Goal: Transaction & Acquisition: Purchase product/service

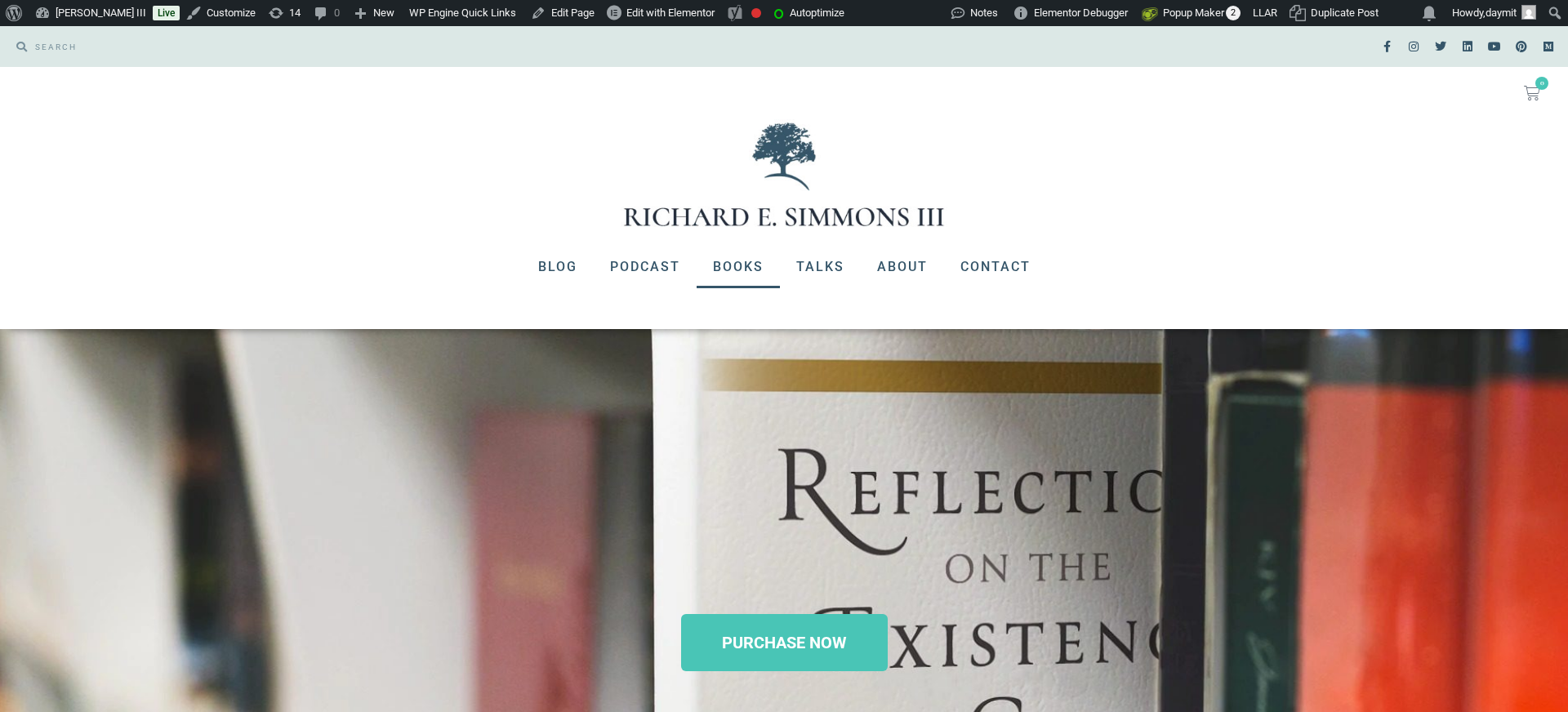
click at [739, 267] on link "Books" at bounding box center [738, 267] width 83 height 42
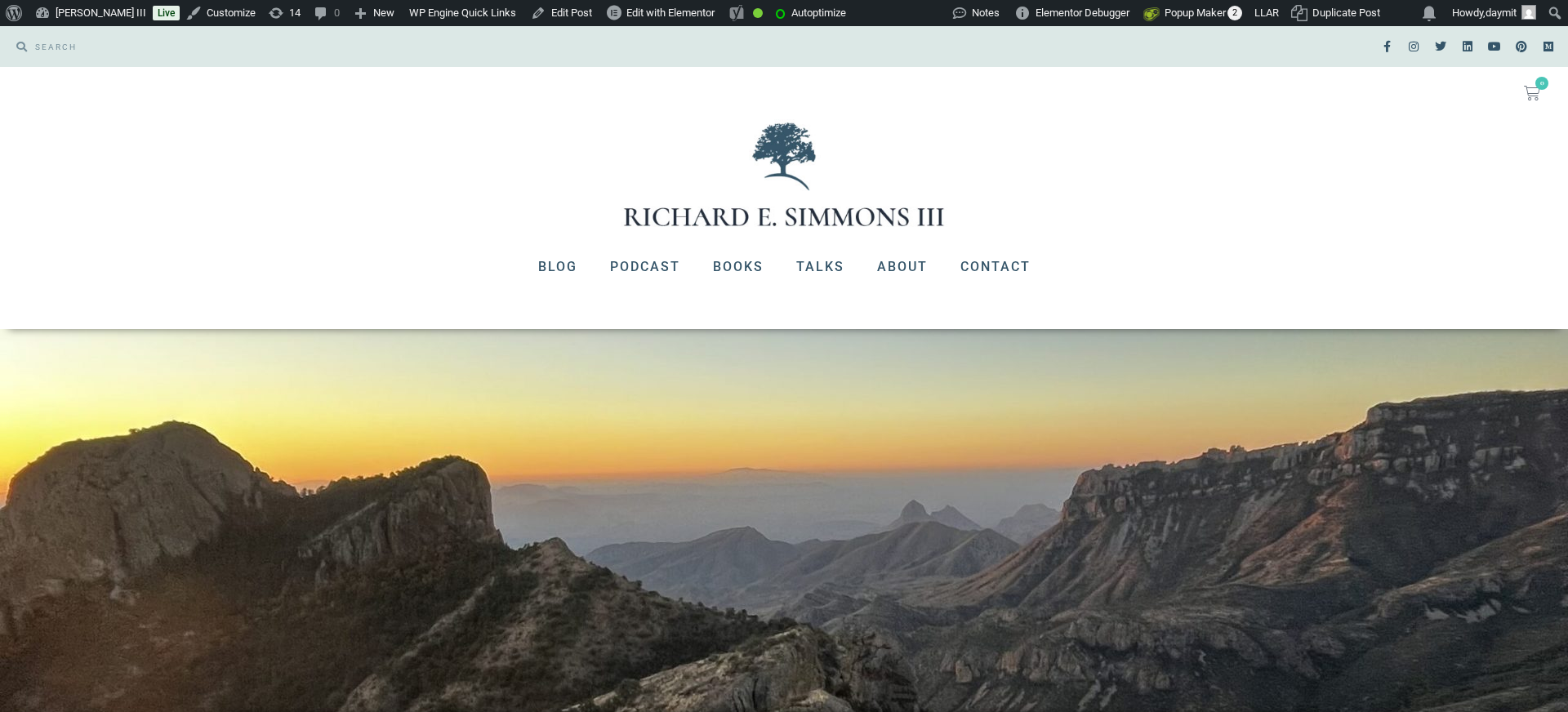
click at [597, 13] on link "Edit Post" at bounding box center [562, 13] width 74 height 26
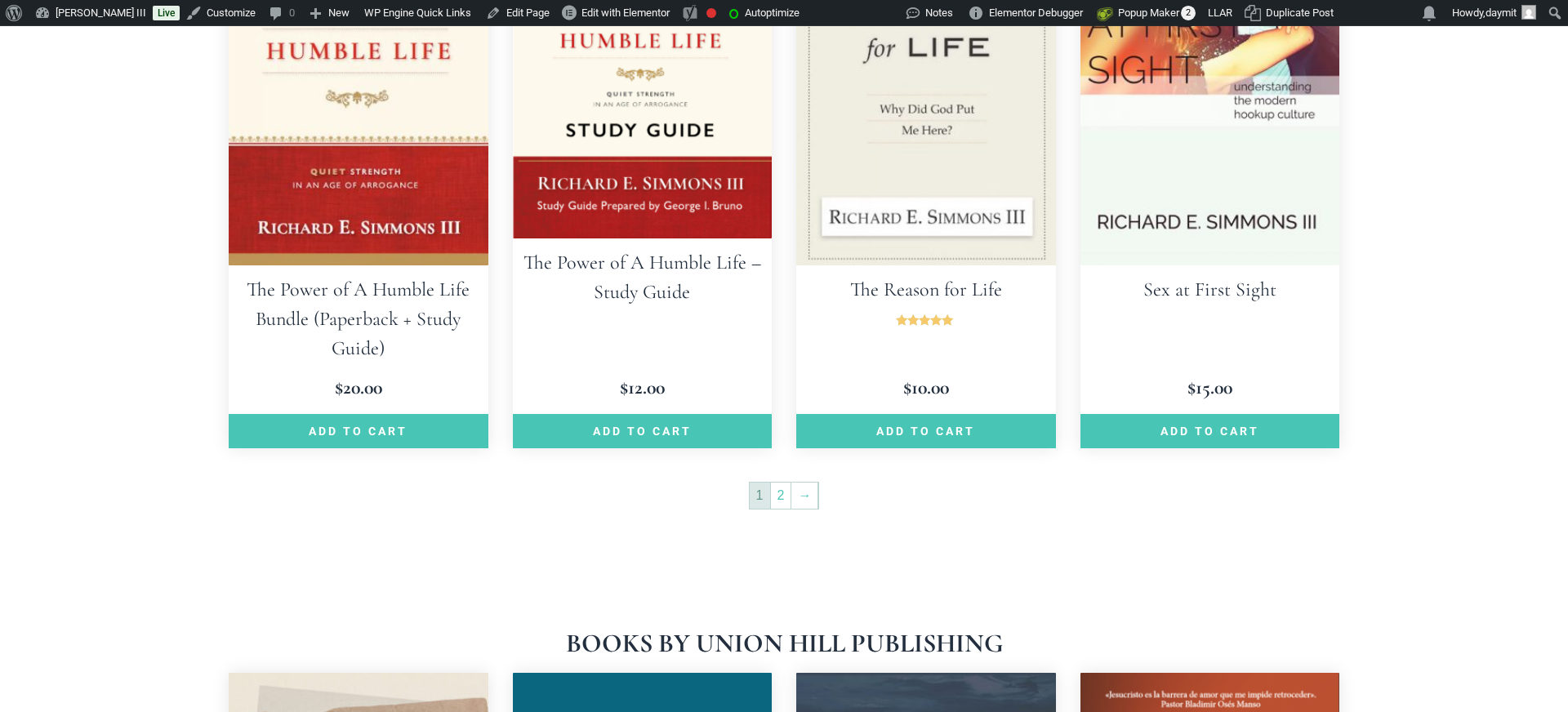
scroll to position [2439, 0]
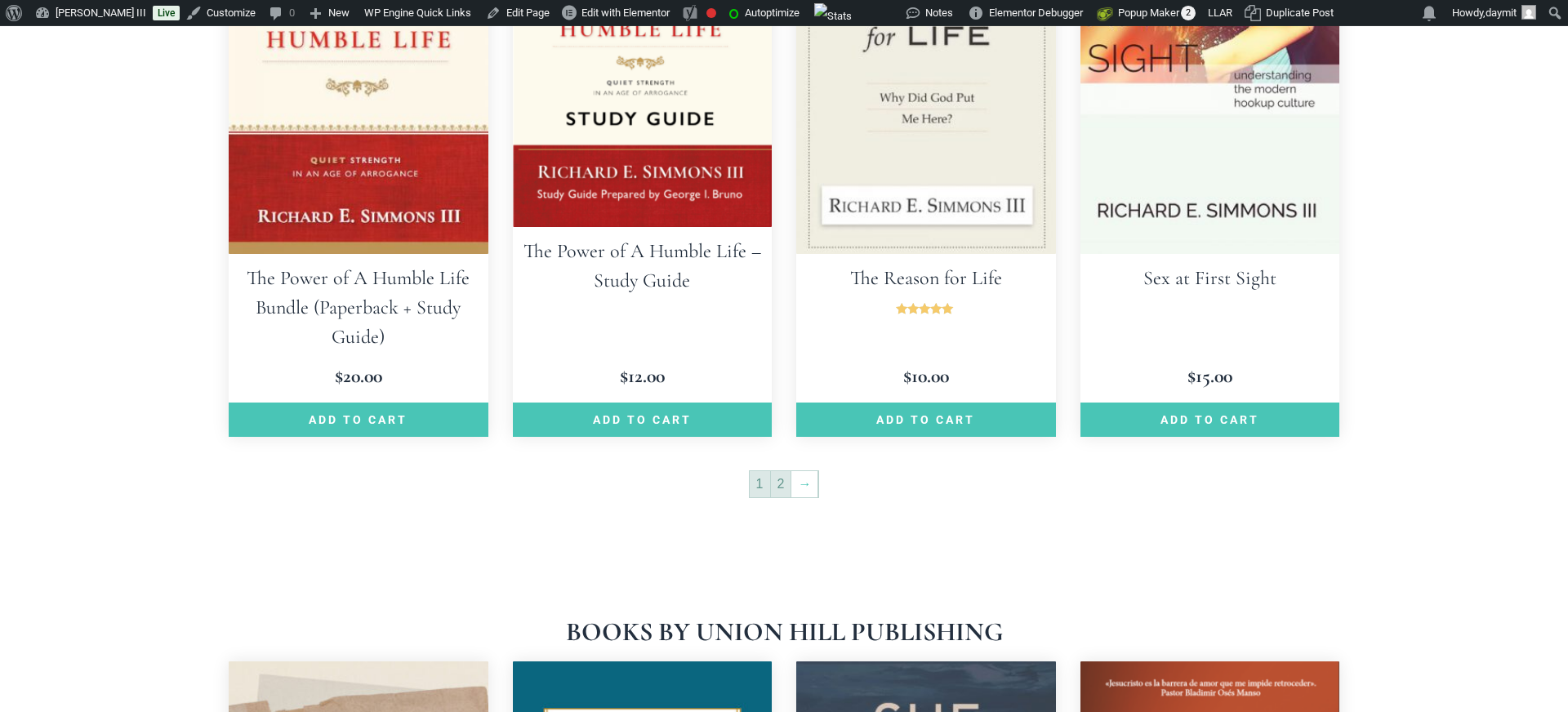
click at [780, 471] on link "2" at bounding box center [780, 484] width 20 height 26
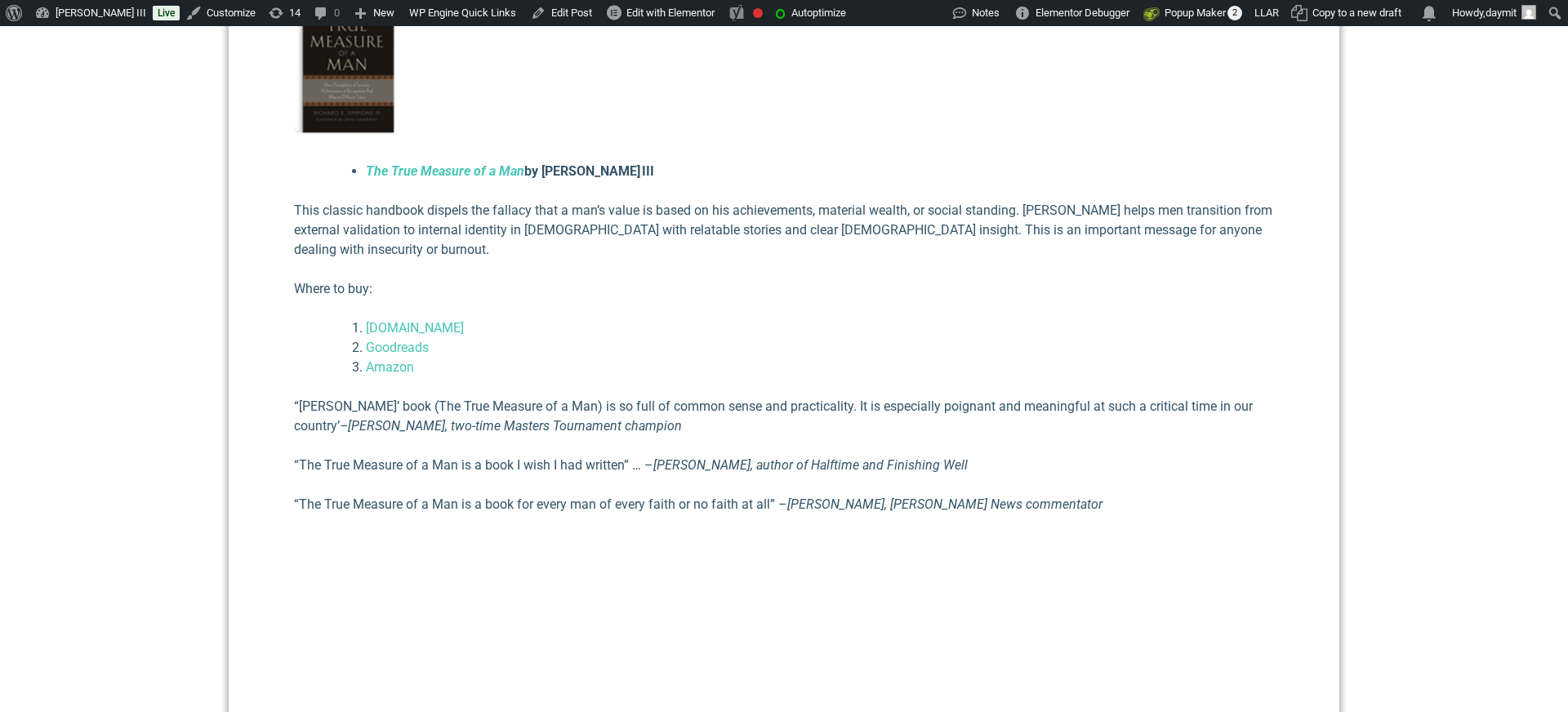
scroll to position [583, 0]
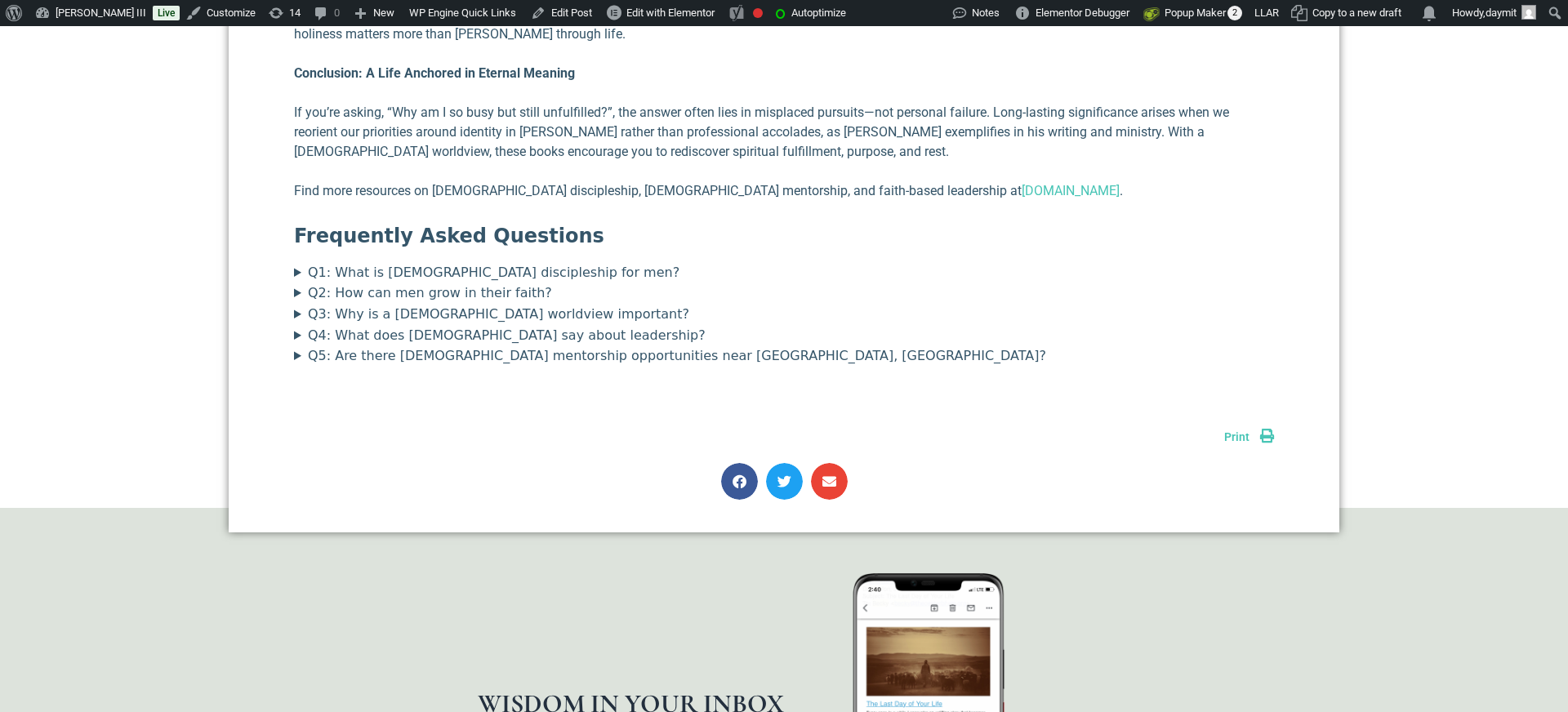
scroll to position [2236, 0]
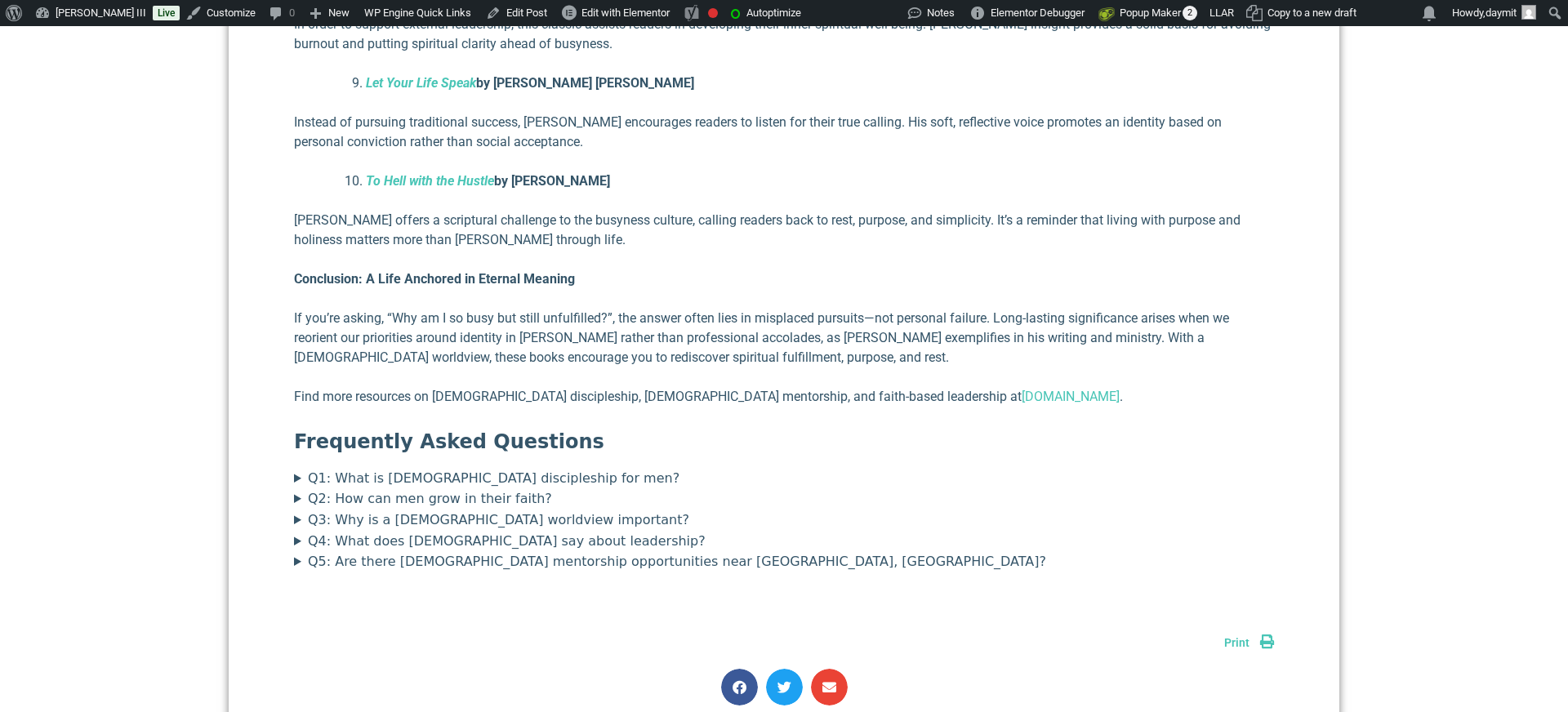
scroll to position [2236, 0]
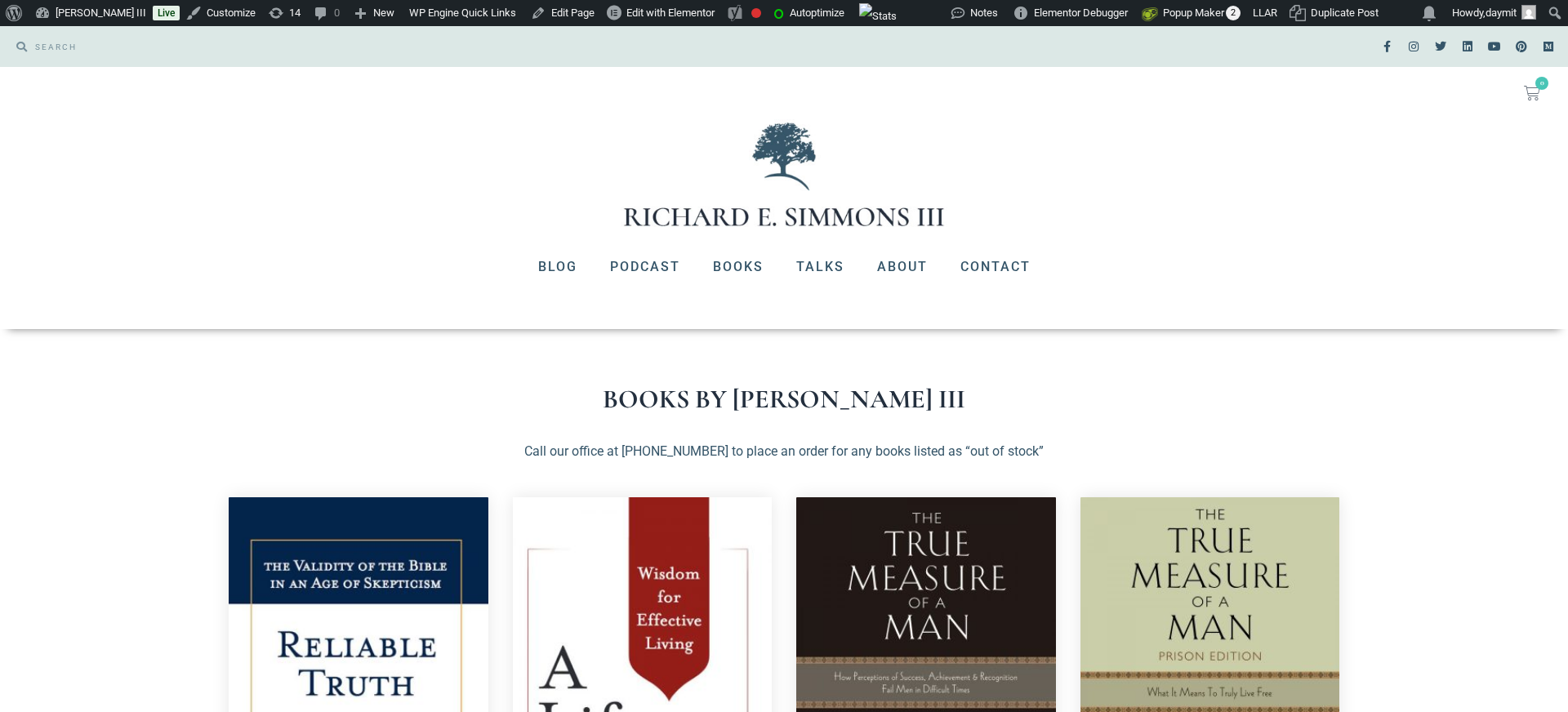
scroll to position [328, 0]
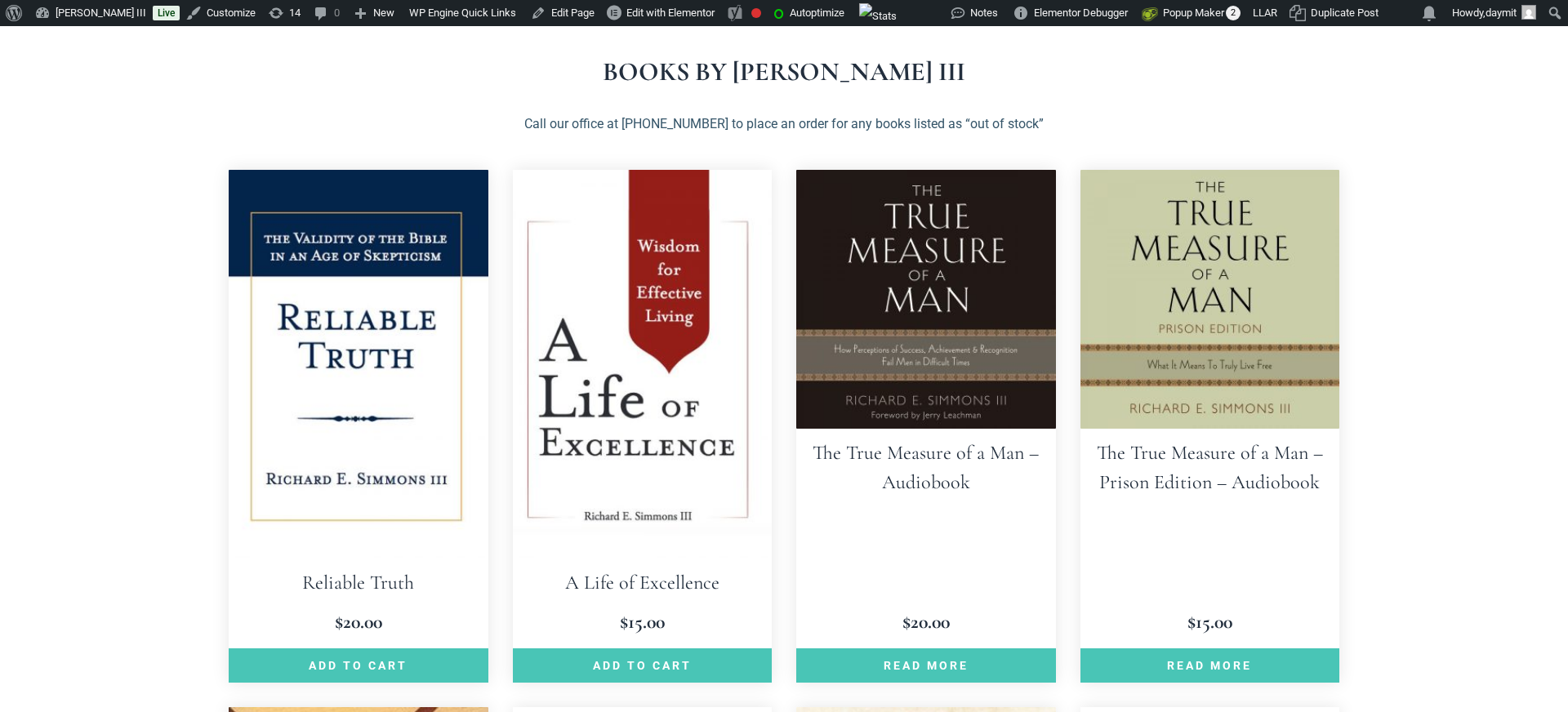
click at [625, 405] on img at bounding box center [643, 364] width 260 height 389
